Goal: Information Seeking & Learning: Learn about a topic

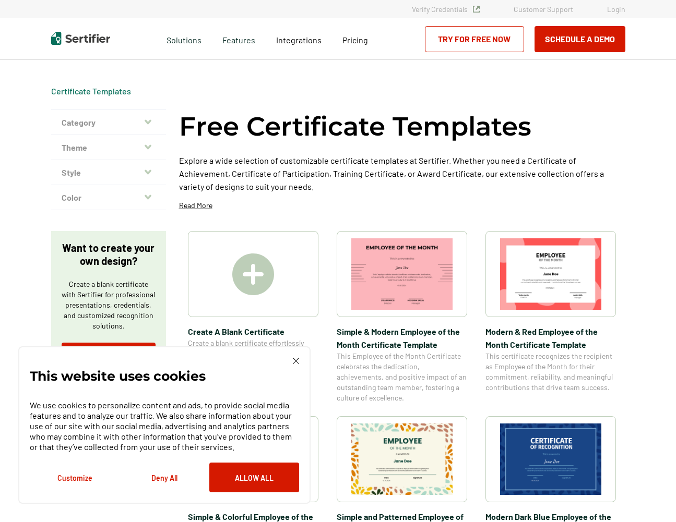
click at [571, 283] on img at bounding box center [550, 273] width 101 height 71
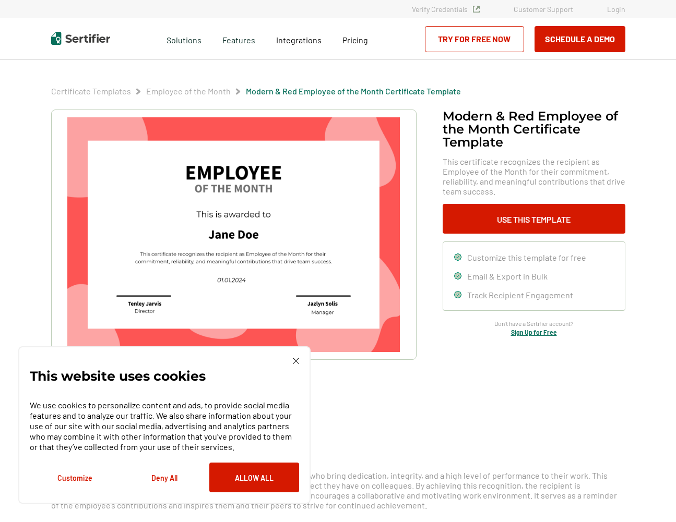
click at [171, 474] on button "Deny All" at bounding box center [164, 478] width 90 height 30
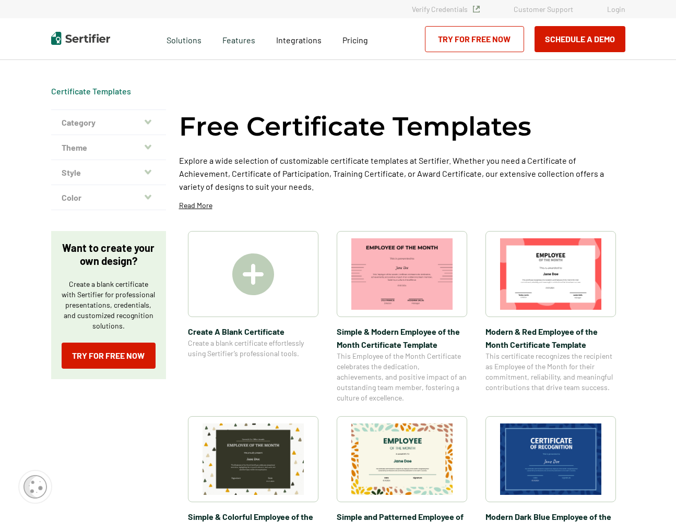
click at [400, 293] on img at bounding box center [401, 273] width 101 height 71
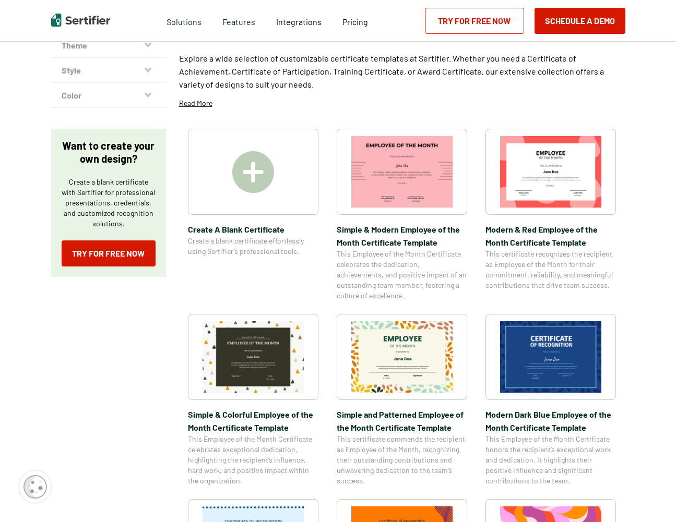
scroll to position [104, 0]
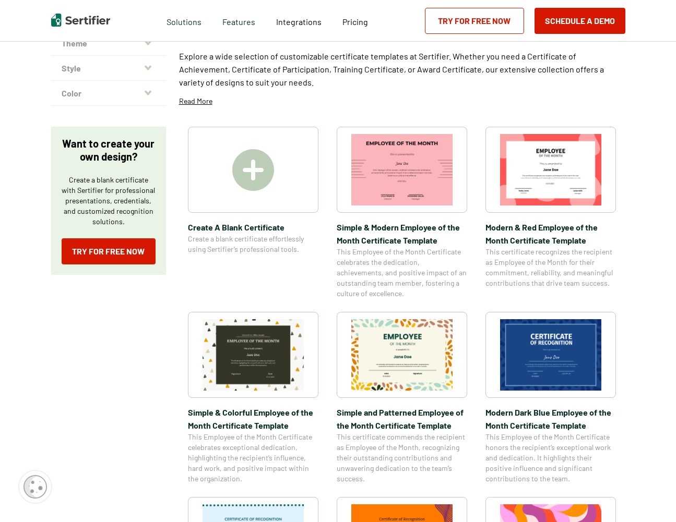
click at [419, 371] on img at bounding box center [401, 354] width 101 height 71
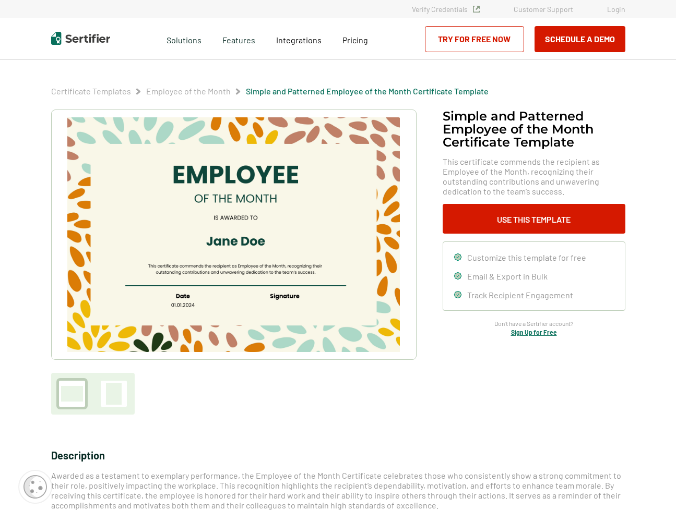
scroll to position [104, 0]
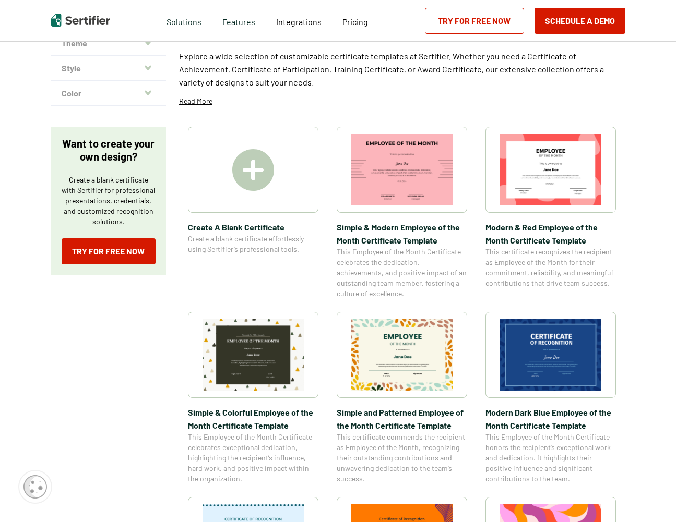
click at [386, 198] on img at bounding box center [401, 169] width 101 height 71
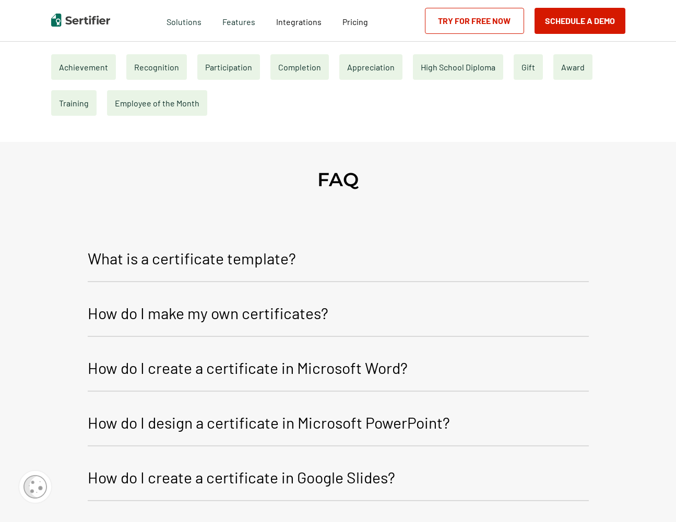
scroll to position [574, 0]
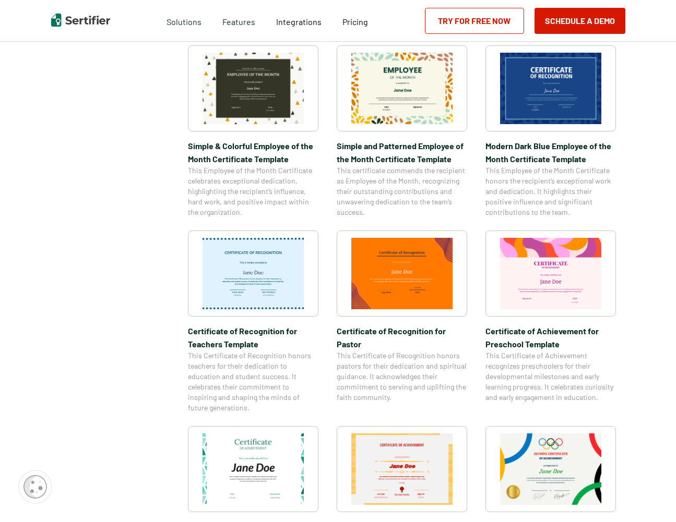
scroll to position [417, 0]
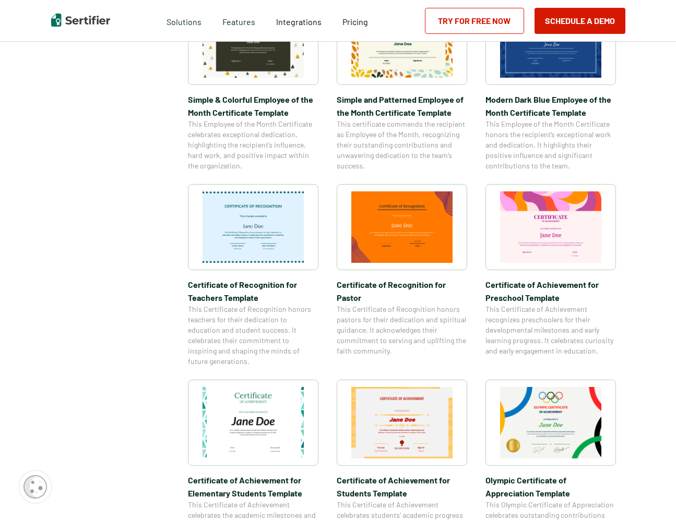
click at [247, 238] on img at bounding box center [252, 226] width 101 height 71
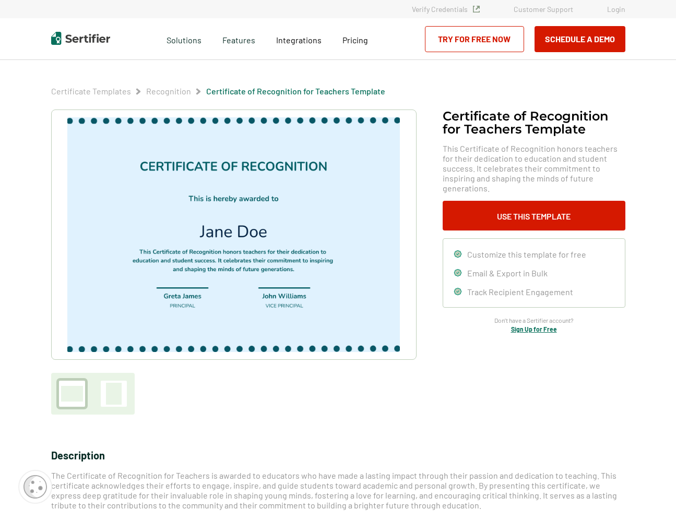
scroll to position [417, 0]
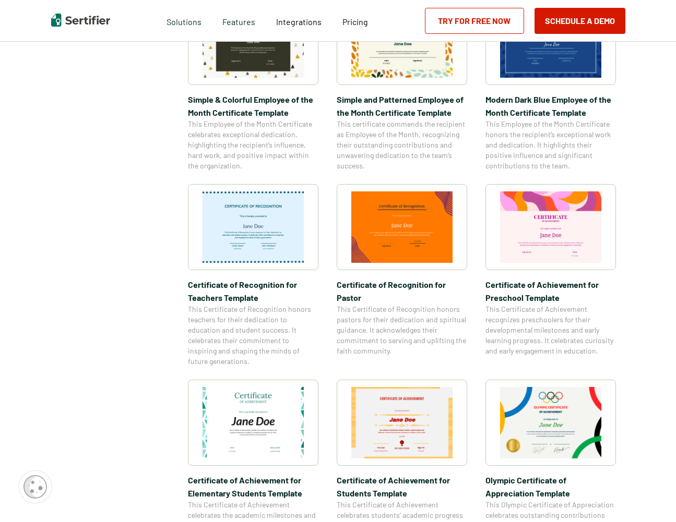
click at [401, 428] on img at bounding box center [401, 422] width 101 height 71
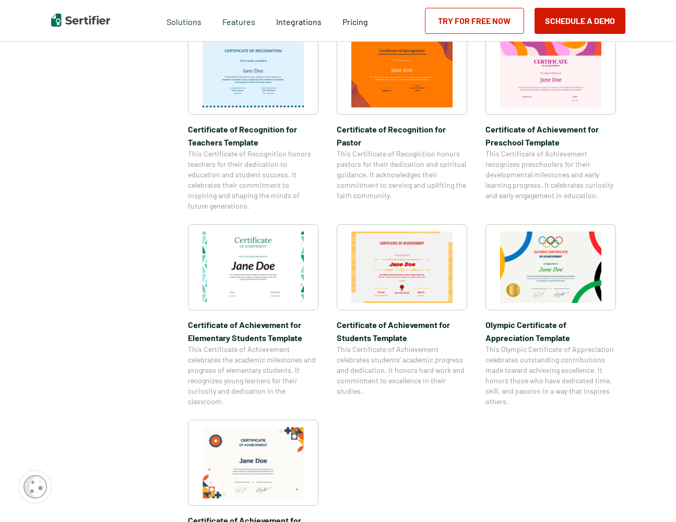
scroll to position [574, 0]
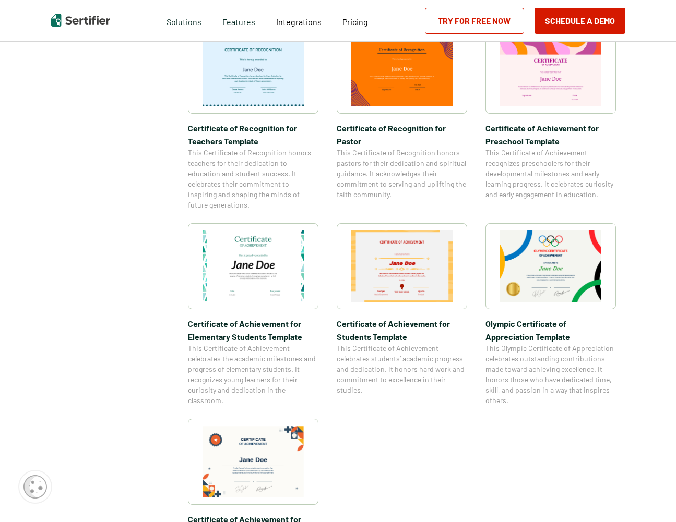
click at [568, 273] on img at bounding box center [550, 266] width 101 height 71
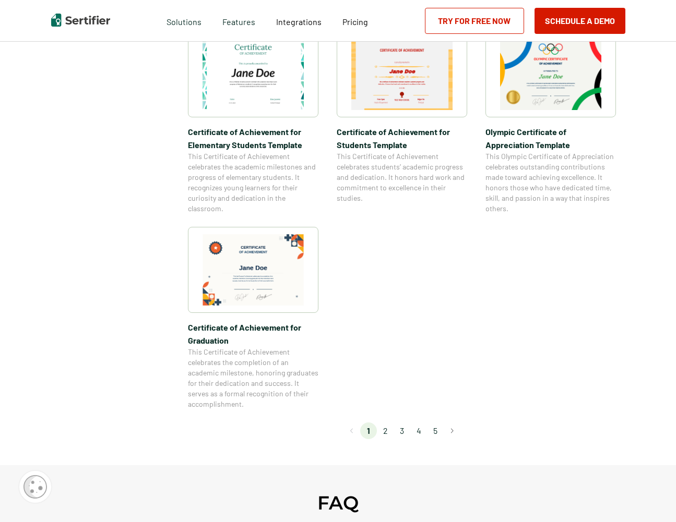
scroll to position [761, 0]
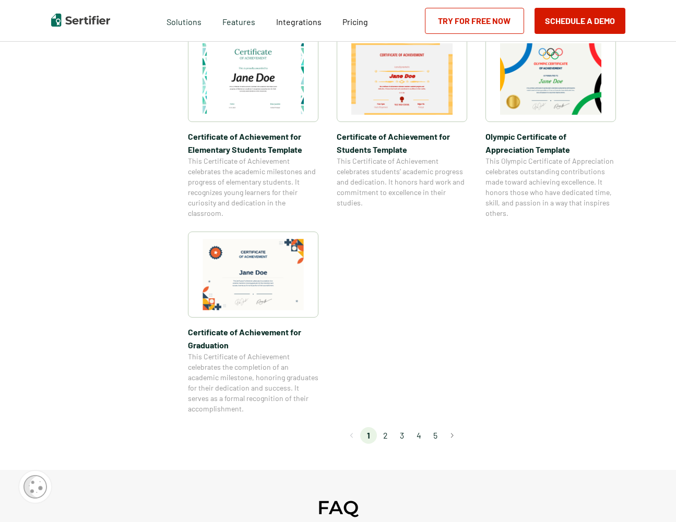
click at [387, 436] on li "2" at bounding box center [385, 435] width 17 height 17
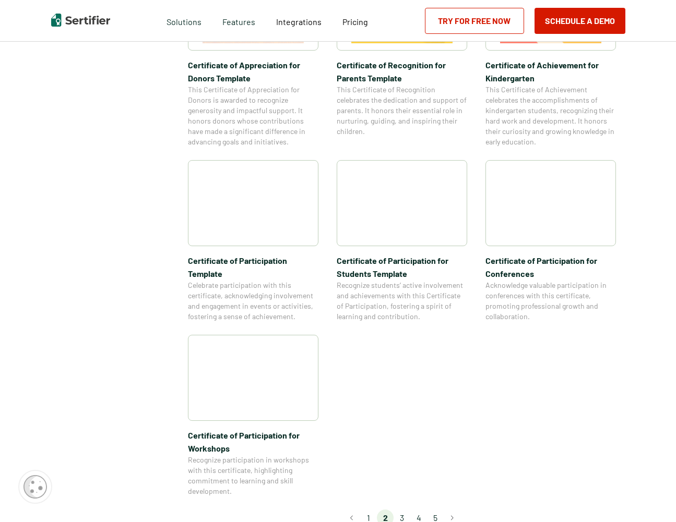
scroll to position [730, 0]
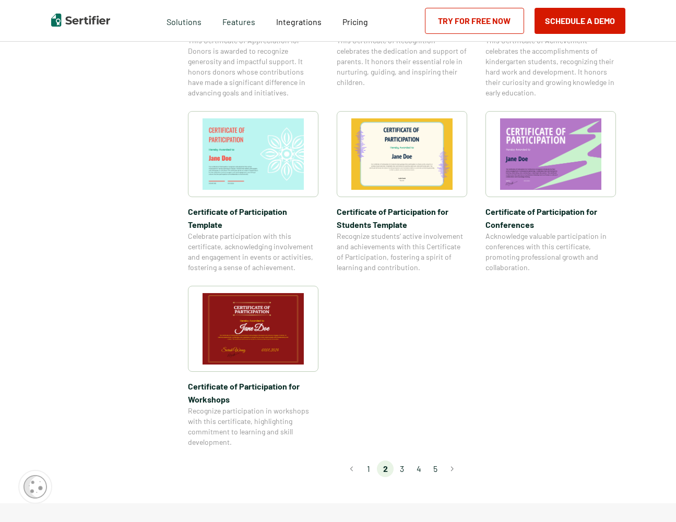
click at [405, 461] on li "3" at bounding box center [401, 469] width 17 height 17
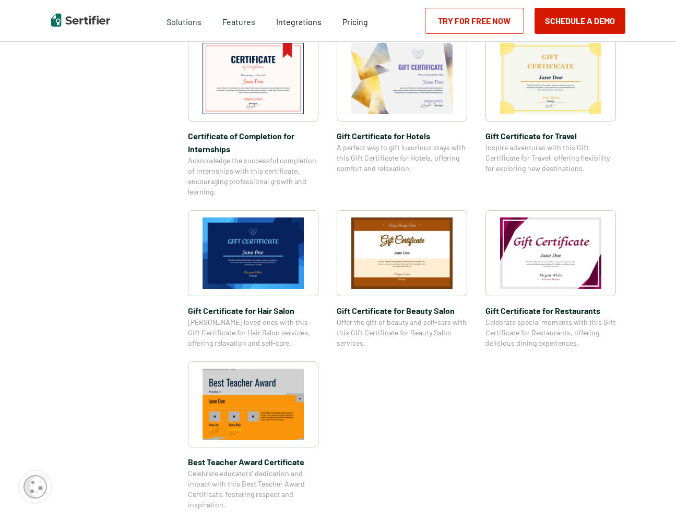
scroll to position [574, 0]
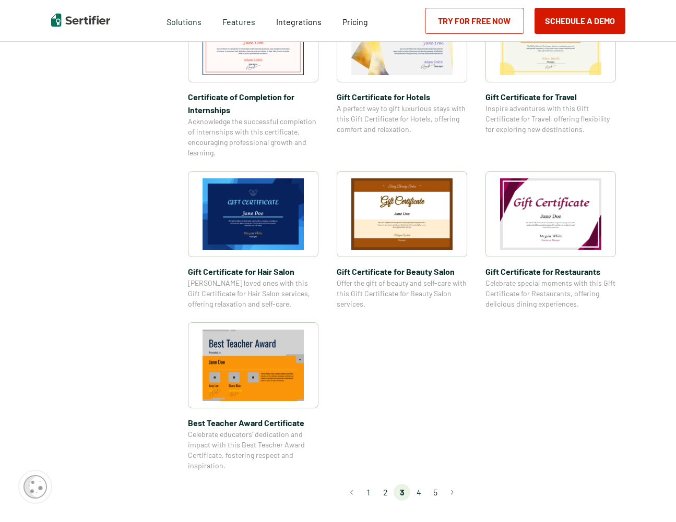
click at [419, 492] on li "4" at bounding box center [418, 492] width 17 height 17
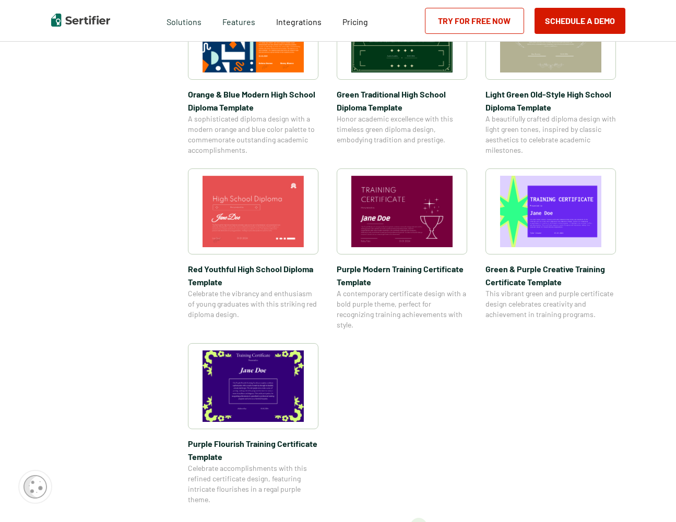
click at [538, 229] on img at bounding box center [550, 211] width 101 height 71
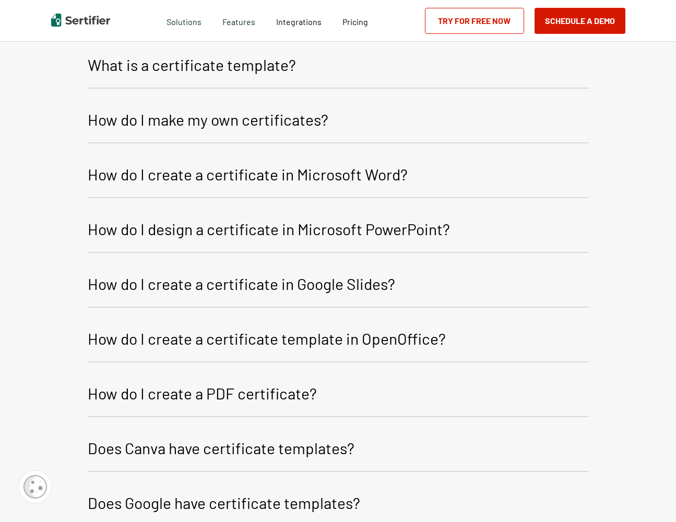
scroll to position [1283, 0]
click at [289, 453] on p "Does Canva have certificate templates?" at bounding box center [221, 448] width 267 height 25
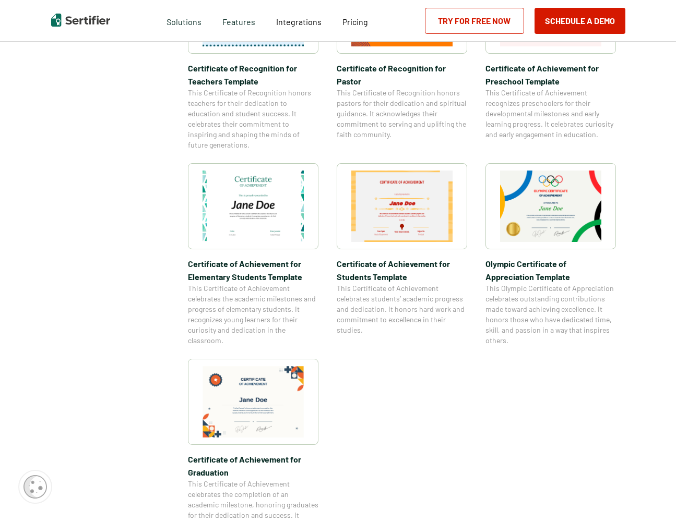
scroll to position [605, 0]
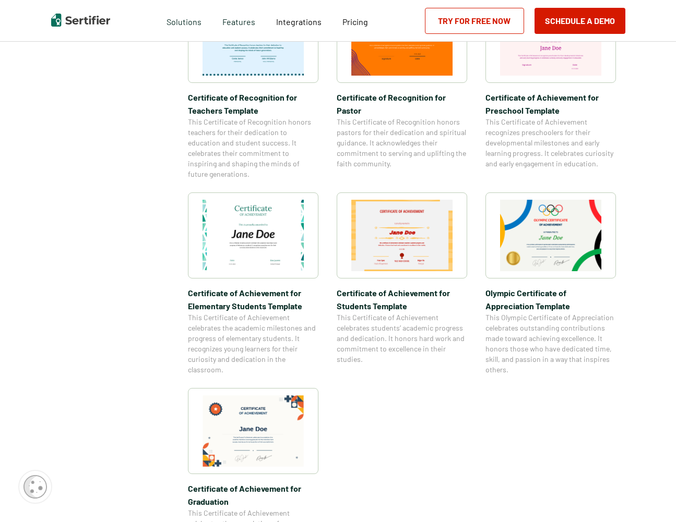
click at [646, 158] on div "Certificate Templates Category Achievement Recognition Participation Completion…" at bounding box center [338, 40] width 626 height 1171
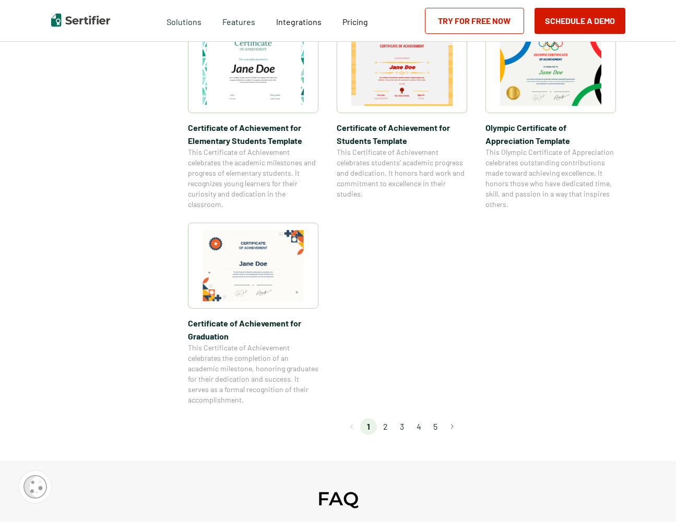
scroll to position [813, 0]
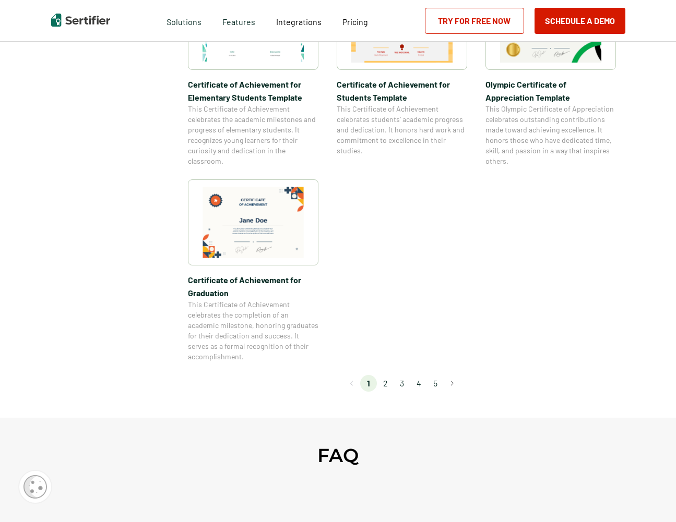
click at [385, 387] on li "2" at bounding box center [385, 383] width 17 height 17
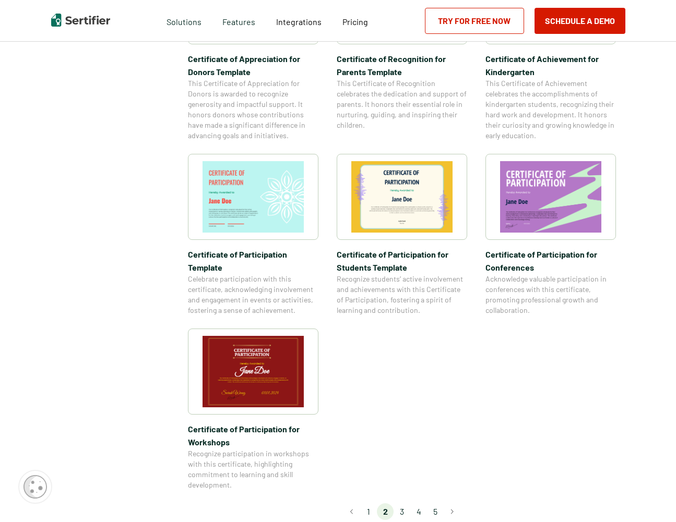
scroll to position [730, 0]
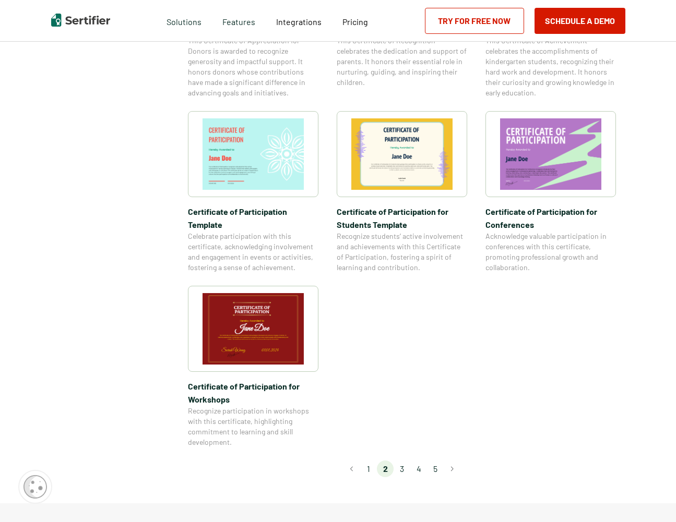
click at [403, 461] on li "3" at bounding box center [401, 469] width 17 height 17
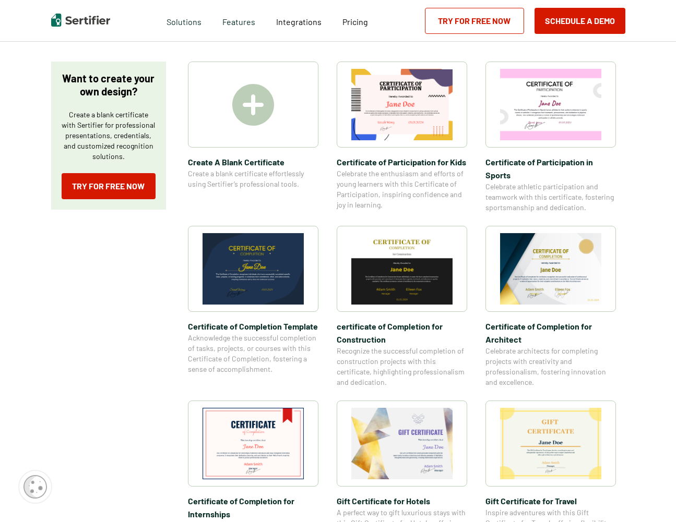
scroll to position [209, 0]
